Goal: Use online tool/utility: Utilize a website feature to perform a specific function

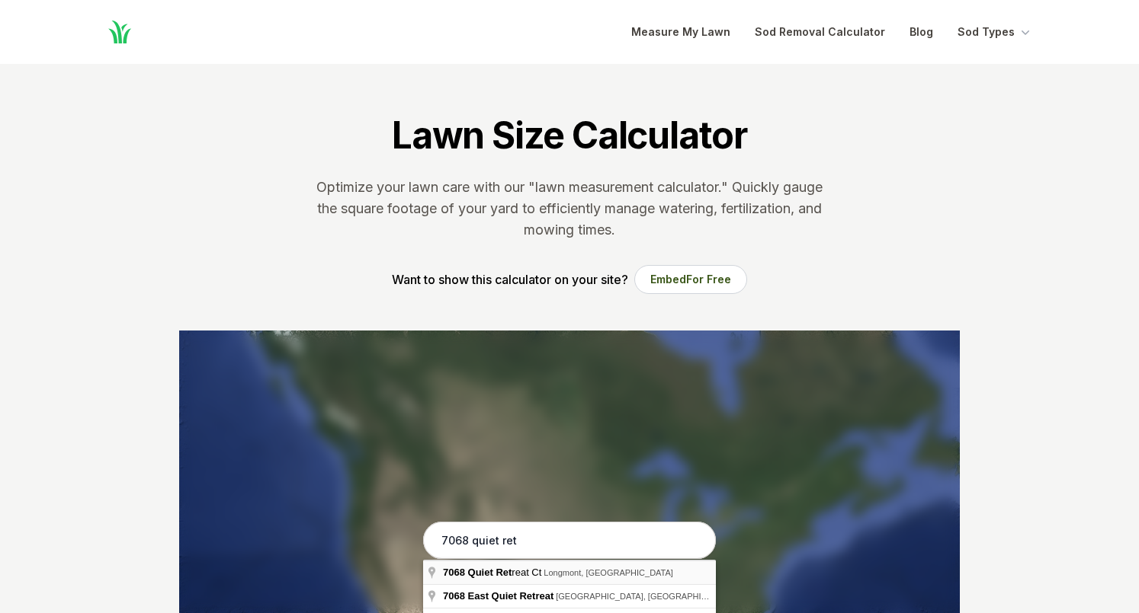
type input "[STREET_ADDRESS]"
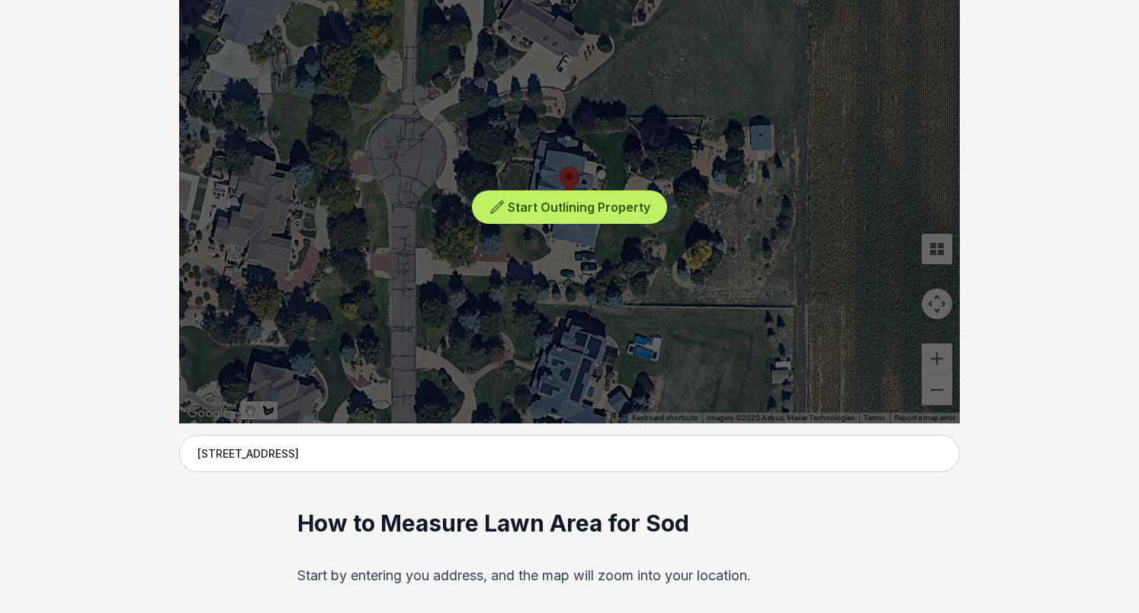
scroll to position [350, 0]
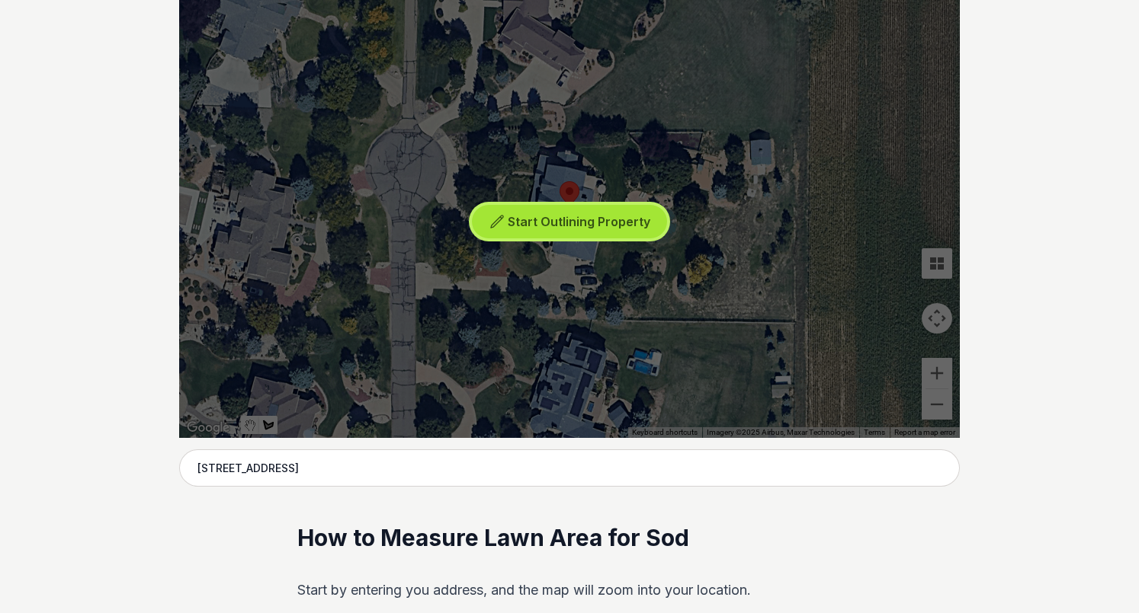
click at [515, 228] on span "Start Outlining Property" at bounding box center [579, 221] width 143 height 15
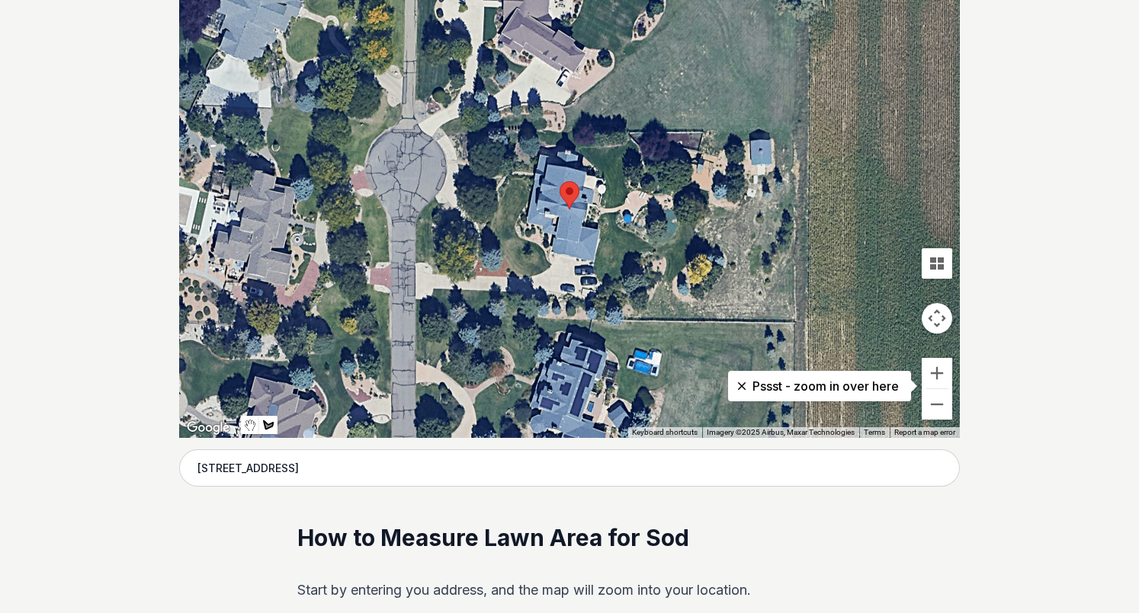
click at [703, 194] on div at bounding box center [569, 209] width 780 height 457
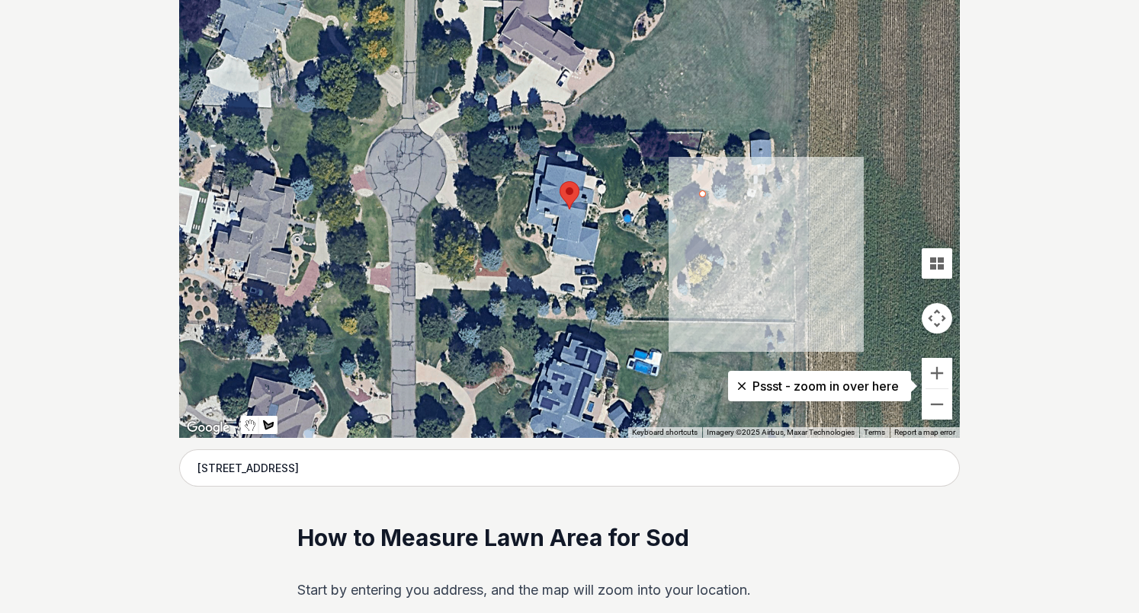
click at [730, 212] on div at bounding box center [569, 209] width 780 height 457
click at [734, 235] on div at bounding box center [569, 209] width 780 height 457
click at [729, 251] on div at bounding box center [569, 209] width 780 height 457
click at [719, 254] on div at bounding box center [569, 209] width 780 height 457
click at [697, 259] on div at bounding box center [569, 209] width 780 height 457
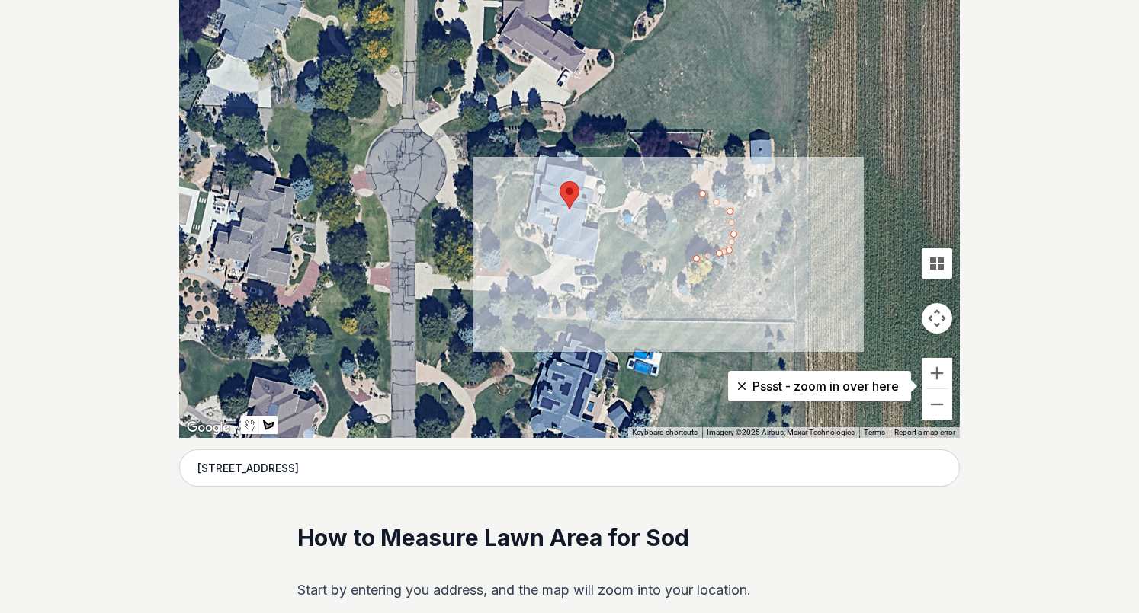
click at [672, 277] on div at bounding box center [569, 209] width 780 height 457
click at [664, 276] on div at bounding box center [569, 209] width 780 height 457
click at [662, 255] on div at bounding box center [569, 209] width 780 height 457
click at [654, 252] on div at bounding box center [569, 209] width 780 height 457
click at [641, 255] on div at bounding box center [569, 209] width 780 height 457
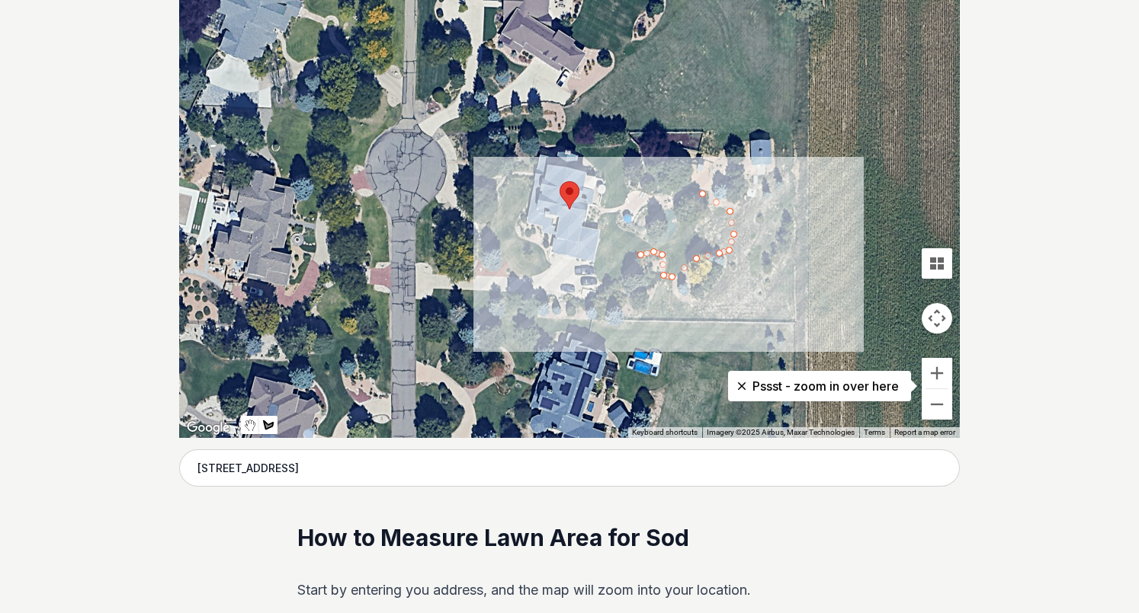
click at [634, 270] on div at bounding box center [569, 209] width 780 height 457
click at [619, 274] on div at bounding box center [569, 209] width 780 height 457
click at [601, 272] on div at bounding box center [569, 209] width 780 height 457
click at [597, 264] on div at bounding box center [569, 209] width 780 height 457
click at [601, 239] on div at bounding box center [569, 209] width 780 height 457
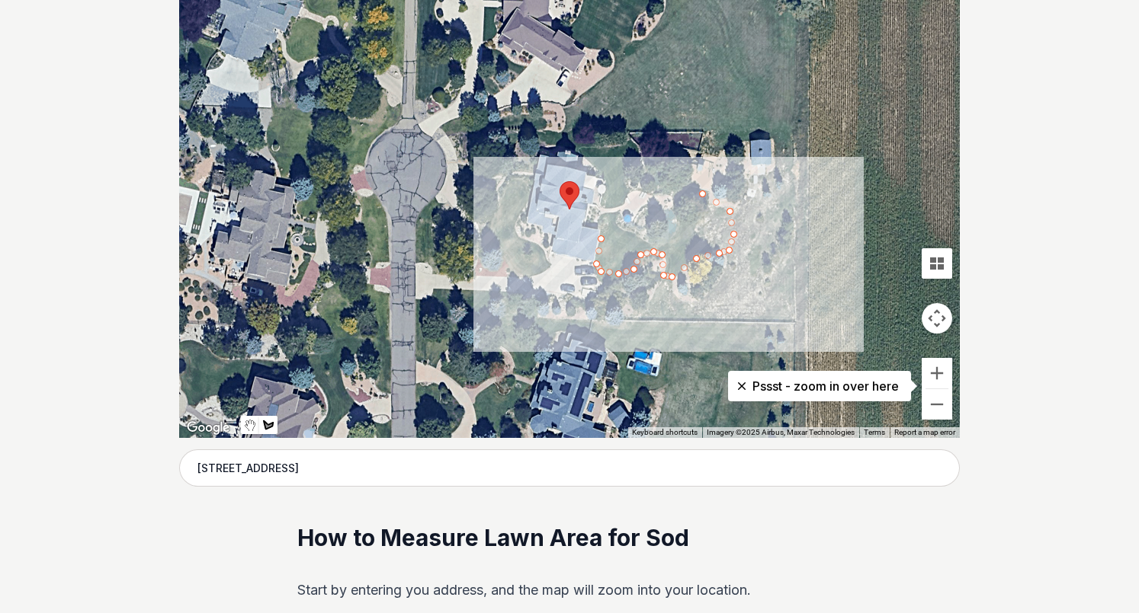
click at [610, 226] on div at bounding box center [569, 209] width 780 height 457
click at [607, 213] on div at bounding box center [569, 209] width 780 height 457
click at [614, 215] on div at bounding box center [569, 209] width 780 height 457
click at [616, 229] on div at bounding box center [569, 209] width 780 height 457
click at [635, 236] on div at bounding box center [569, 209] width 780 height 457
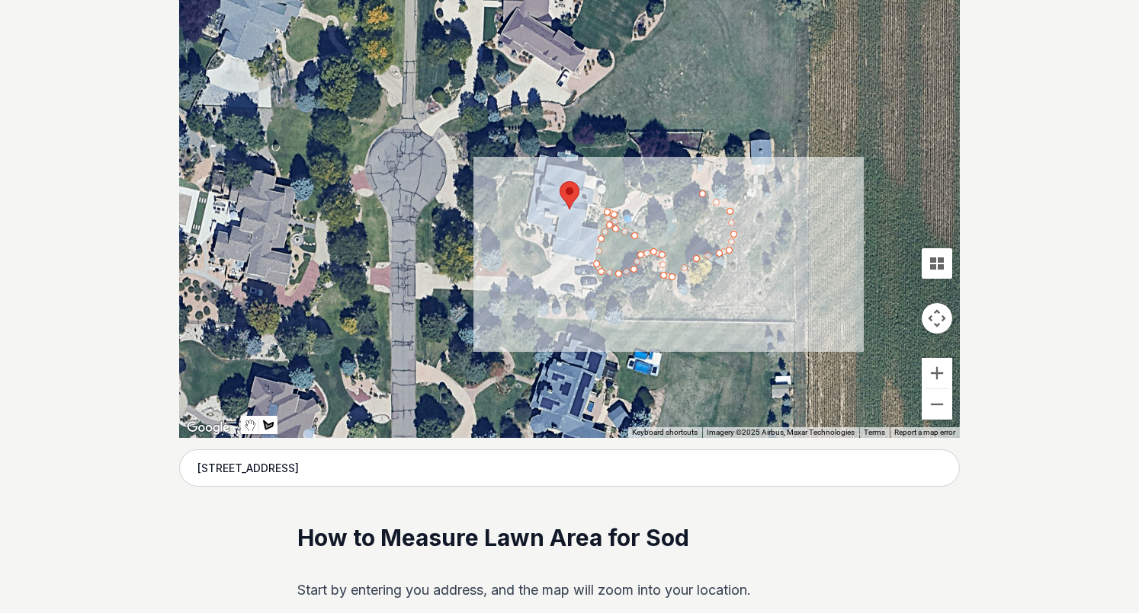
click at [650, 247] on div at bounding box center [569, 209] width 780 height 457
click at [666, 245] on div at bounding box center [569, 209] width 780 height 457
click at [677, 231] on div at bounding box center [569, 209] width 780 height 457
click at [677, 218] on div at bounding box center [569, 209] width 780 height 457
click at [673, 209] on div at bounding box center [569, 209] width 780 height 457
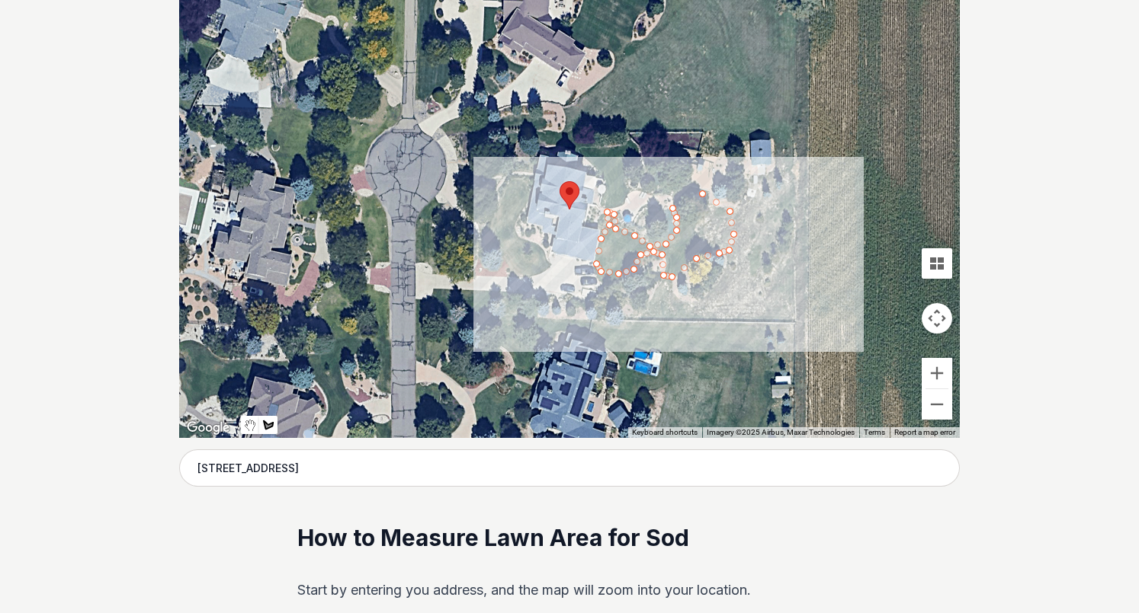
click at [678, 197] on div at bounding box center [569, 209] width 780 height 457
click at [690, 197] on div at bounding box center [569, 209] width 780 height 457
click at [699, 193] on div at bounding box center [569, 209] width 780 height 457
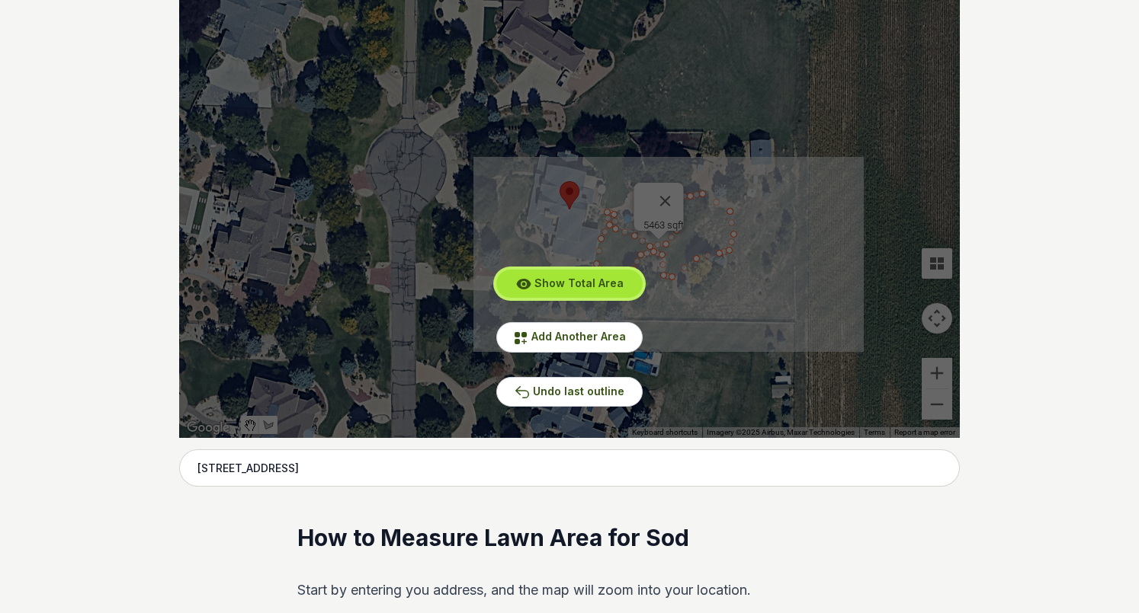
click at [596, 288] on span "Show Total Area" at bounding box center [578, 283] width 89 height 13
